Goal: Navigation & Orientation: Find specific page/section

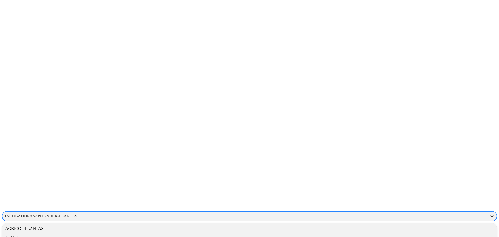
click at [489, 213] on icon at bounding box center [491, 215] width 5 height 5
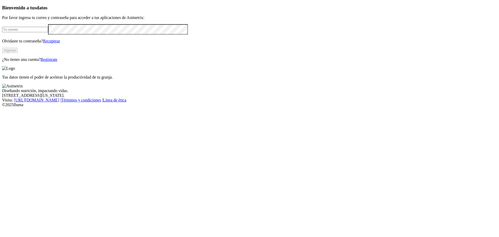
type input "[PERSON_NAME][EMAIL_ADDRESS][PERSON_NAME][DOMAIN_NAME]"
click at [18, 53] on button "Ingresa" at bounding box center [10, 50] width 16 height 5
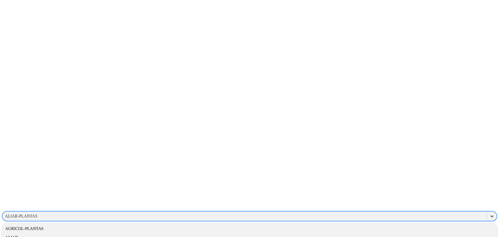
click at [487, 211] on div at bounding box center [491, 215] width 9 height 9
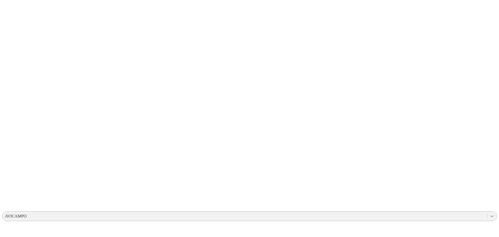
click at [487, 211] on div at bounding box center [491, 215] width 9 height 9
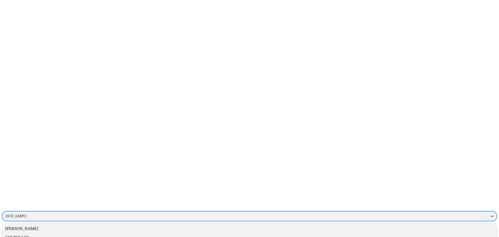
scroll to position [90, 0]
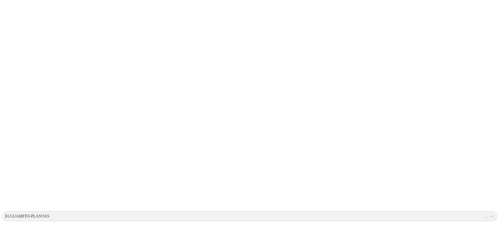
click at [489, 213] on icon at bounding box center [491, 215] width 5 height 5
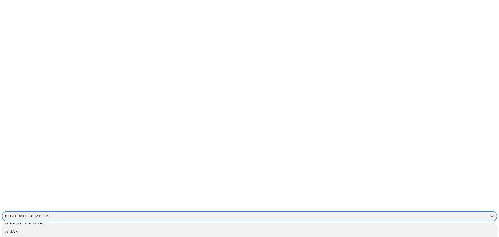
scroll to position [11, 0]
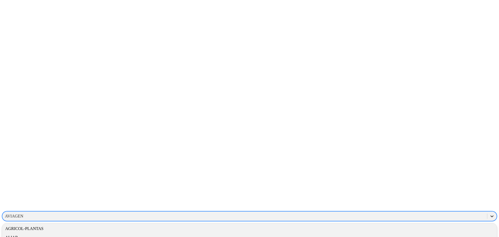
click at [489, 213] on icon at bounding box center [491, 215] width 5 height 5
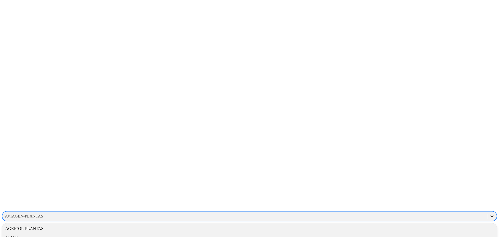
click at [491, 215] on icon at bounding box center [492, 216] width 3 height 2
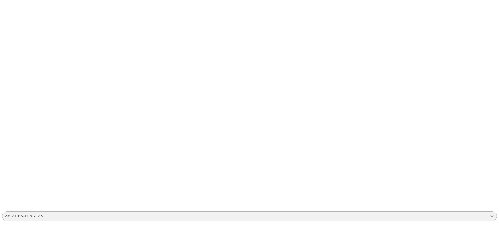
click at [489, 213] on icon at bounding box center [491, 215] width 5 height 5
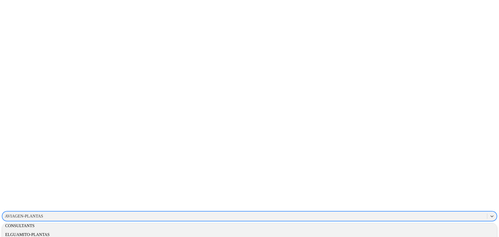
scroll to position [112, 0]
click at [419, 236] on div "ESPARTACO-PLANTA" at bounding box center [249, 240] width 495 height 9
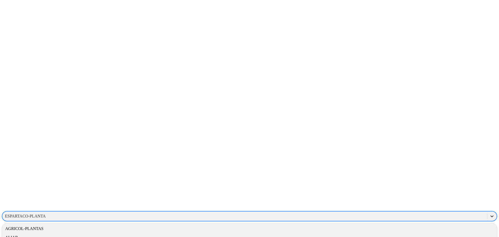
click at [489, 213] on icon at bounding box center [491, 215] width 5 height 5
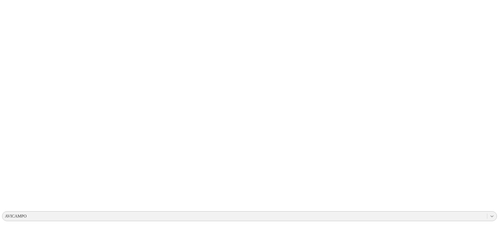
click at [489, 213] on icon at bounding box center [491, 215] width 5 height 5
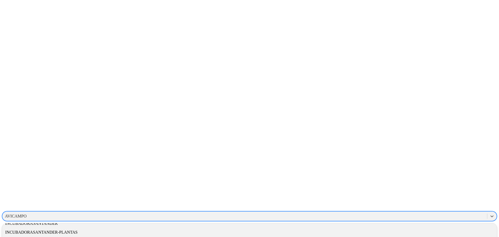
scroll to position [179, 0]
click at [422, 221] on div "INCUBADORASANTANDER-PLANTAS" at bounding box center [249, 225] width 495 height 9
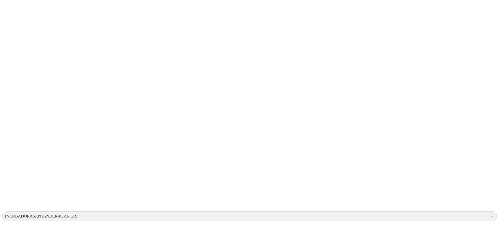
click at [489, 213] on icon at bounding box center [491, 215] width 5 height 5
